Goal: Navigation & Orientation: Find specific page/section

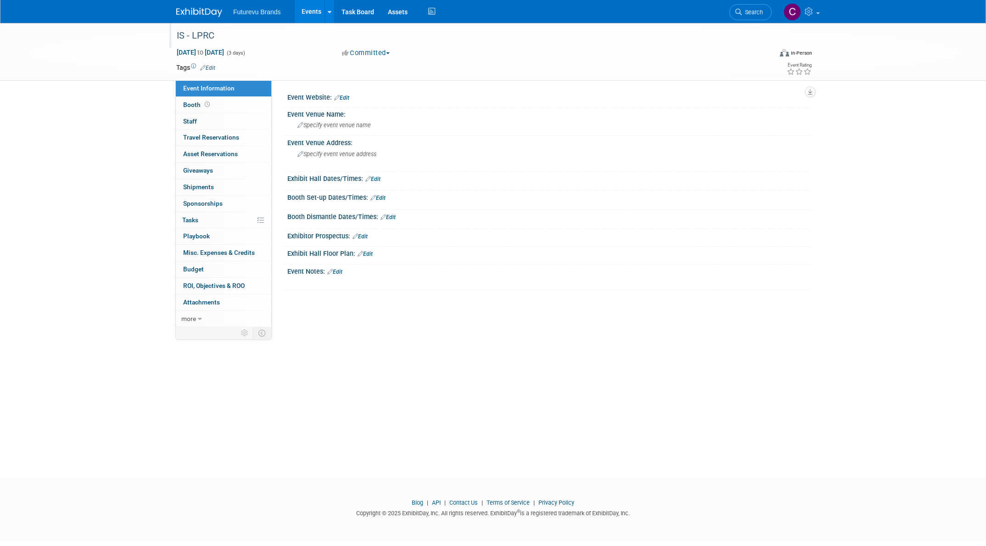
click at [218, 33] on div "IS - LPRC" at bounding box center [466, 36] width 584 height 17
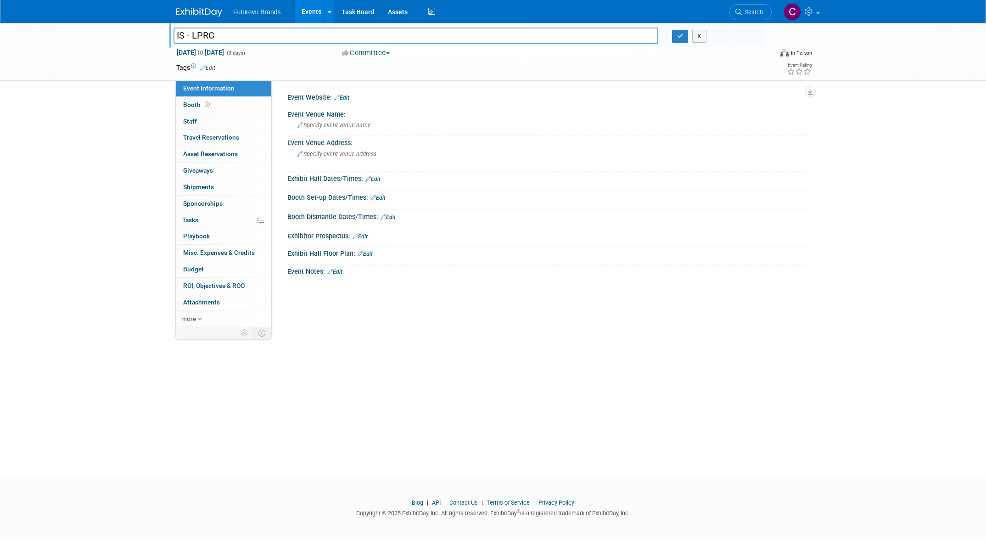
click at [309, 11] on link "Events" at bounding box center [312, 11] width 34 height 23
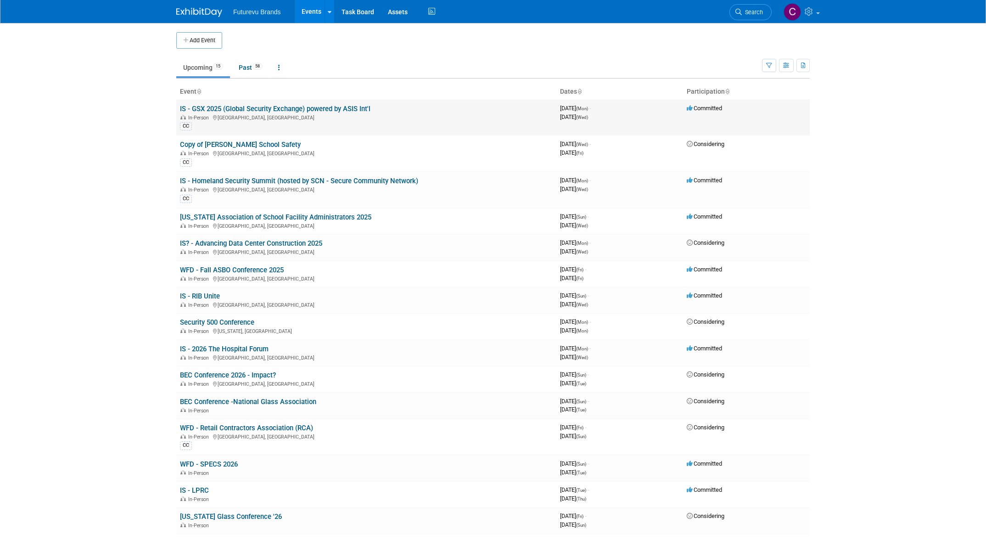
click at [236, 107] on link "IS - GSX 2025 (Global Security Exchange) powered by ASIS Int'l" at bounding box center [275, 109] width 191 height 8
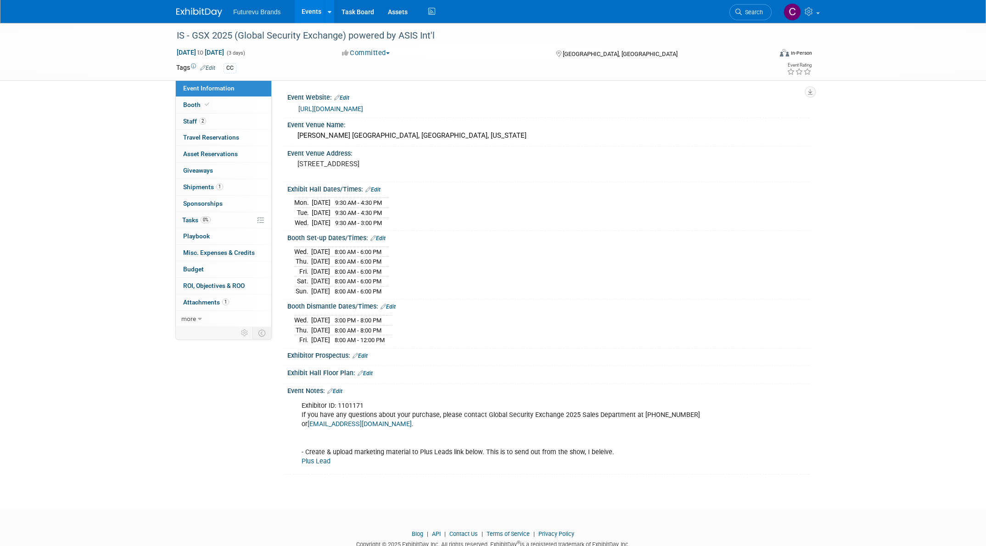
click at [954, 181] on div "IS - GSX 2025 (Global Security Exchange) powered by ASIS Int'l Sep 29, 2025 to …" at bounding box center [493, 258] width 986 height 470
click at [180, 101] on link "Booth" at bounding box center [223, 105] width 95 height 16
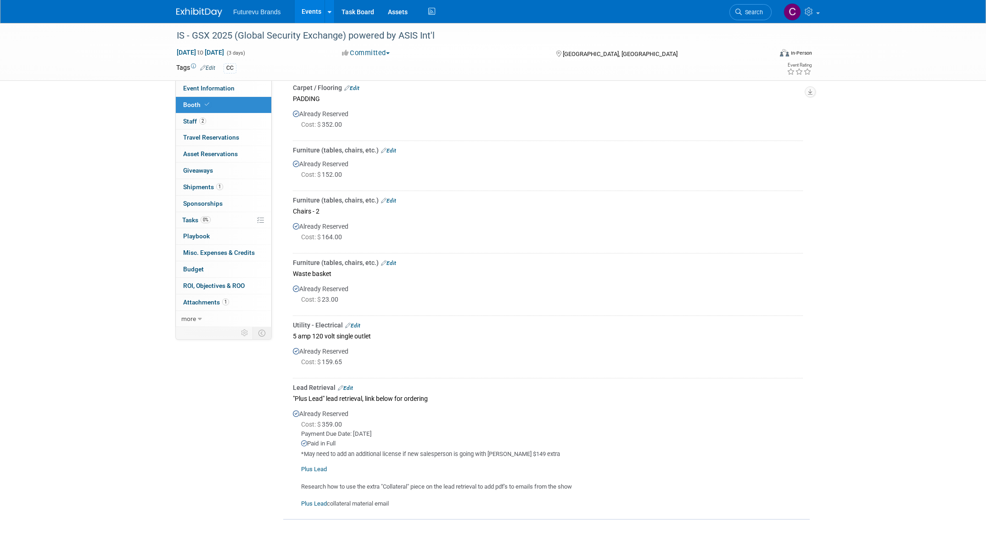
scroll to position [321, 0]
click at [186, 120] on span "Staff 2" at bounding box center [194, 121] width 23 height 7
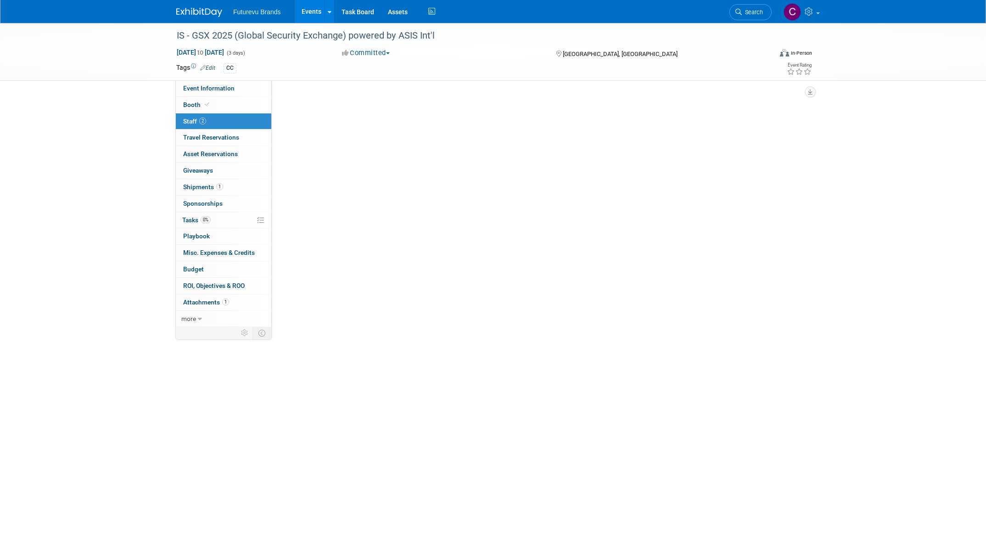
scroll to position [0, 0]
